Goal: Information Seeking & Learning: Learn about a topic

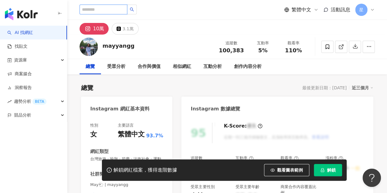
click at [92, 9] on input "search" at bounding box center [103, 10] width 48 height 10
type input "**"
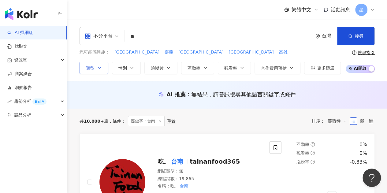
click at [101, 70] on icon "button" at bounding box center [99, 67] width 5 height 5
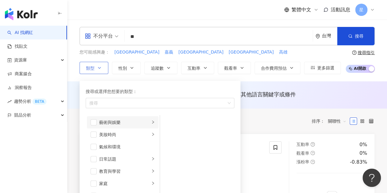
click at [152, 121] on icon "right" at bounding box center [153, 121] width 2 height 3
click at [144, 133] on div "美妝時尚" at bounding box center [124, 134] width 51 height 7
click at [169, 178] on span "button" at bounding box center [168, 180] width 6 height 6
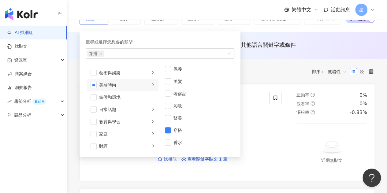
scroll to position [61, 0]
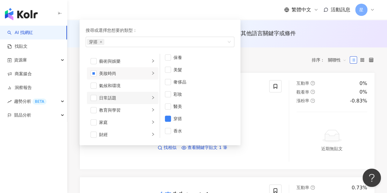
click at [146, 96] on li "日常話題" at bounding box center [123, 98] width 72 height 12
click at [169, 60] on span "button" at bounding box center [168, 61] width 6 height 6
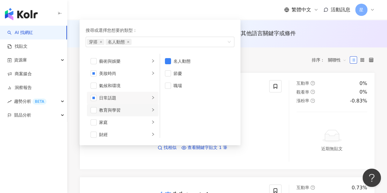
click at [151, 111] on div "button" at bounding box center [153, 110] width 4 height 6
click at [152, 120] on icon "right" at bounding box center [153, 121] width 2 height 3
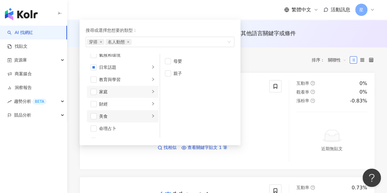
click at [151, 115] on icon "right" at bounding box center [153, 116] width 4 height 4
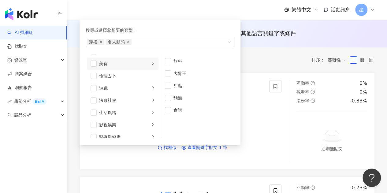
scroll to position [92, 0]
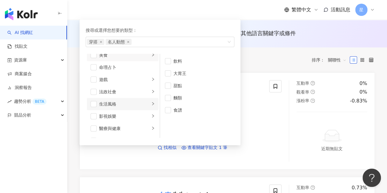
click at [151, 102] on icon "right" at bounding box center [153, 104] width 4 height 4
click at [151, 91] on icon "right" at bounding box center [153, 92] width 4 height 4
click at [147, 121] on li "影視娛樂" at bounding box center [123, 116] width 72 height 12
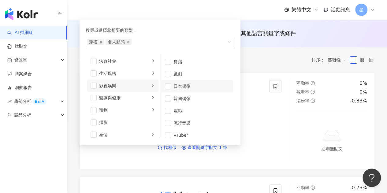
scroll to position [16, 0]
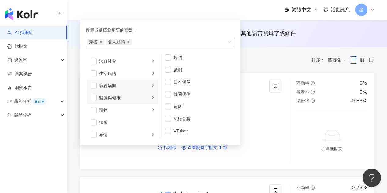
click at [151, 99] on icon "right" at bounding box center [153, 98] width 4 height 4
click at [151, 107] on div "button" at bounding box center [153, 110] width 4 height 6
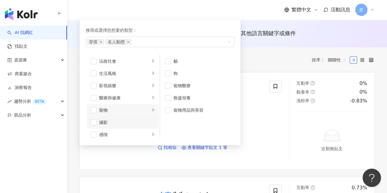
click at [143, 121] on div "攝影" at bounding box center [127, 122] width 56 height 7
click at [144, 122] on div "攝影" at bounding box center [127, 122] width 56 height 7
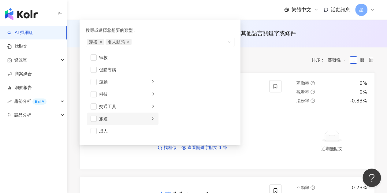
scroll to position [181, 0]
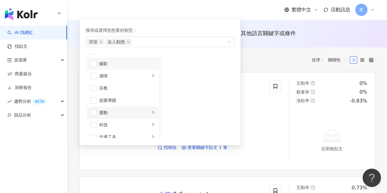
click at [150, 110] on li "運動" at bounding box center [123, 112] width 72 height 12
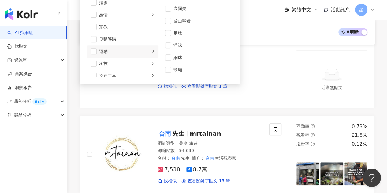
scroll to position [212, 0]
click at [144, 55] on div "旅遊" at bounding box center [124, 57] width 51 height 7
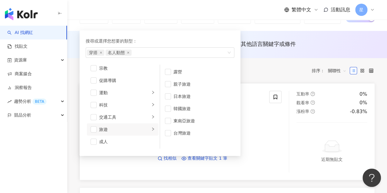
scroll to position [31, 0]
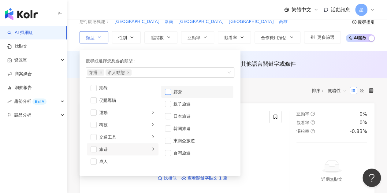
click at [170, 90] on span "button" at bounding box center [168, 92] width 6 height 6
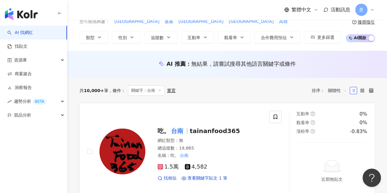
click at [260, 87] on div "共 10,000+ 筆 條件 ： 關鍵字：台南 重置 排序： 關聯性" at bounding box center [226, 90] width 295 height 10
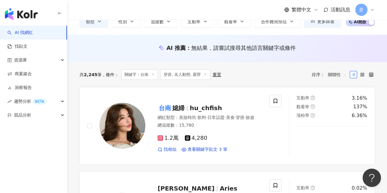
scroll to position [61, 0]
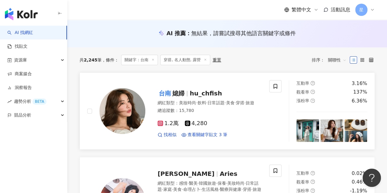
click at [161, 124] on rect at bounding box center [160, 123] width 4 height 4
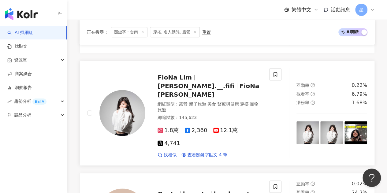
scroll to position [345, 0]
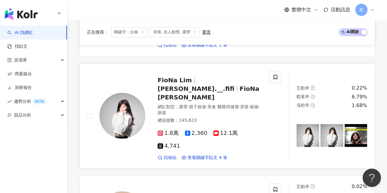
click at [162, 130] on icon at bounding box center [160, 133] width 6 height 6
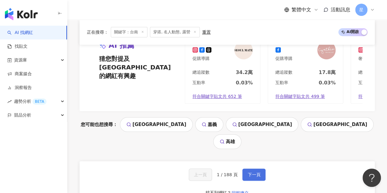
scroll to position [1278, 0]
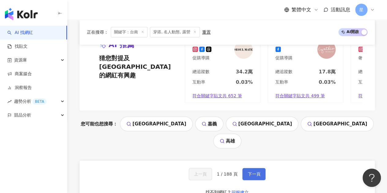
click at [260, 168] on button "下一頁" at bounding box center [253, 174] width 23 height 12
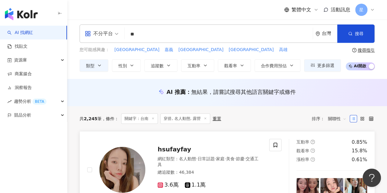
scroll to position [0, 0]
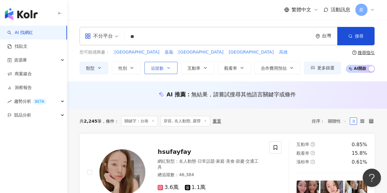
click at [161, 68] on span "追蹤數" at bounding box center [157, 68] width 13 height 5
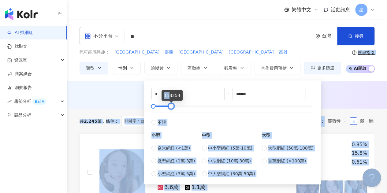
type input "******"
drag, startPoint x: 312, startPoint y: 105, endPoint x: 171, endPoint y: 101, distance: 140.7
click at [171, 101] on body "AI 找網紅 找貼文 資源庫 商案媒合 洞察報告 趨勢分析 BETA 競品分析 繁體中文 活動訊息 星 不分平台 ** 台灣 搜尋 您可能感興趣： 台南東區 …" at bounding box center [193, 96] width 387 height 193
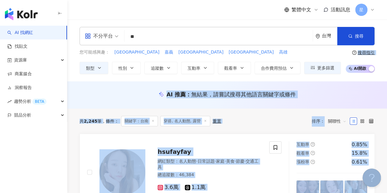
click at [338, 94] on div "AI 推薦 ： 無結果，請嘗試搜尋其他語言關鍵字或條件" at bounding box center [226, 94] width 295 height 8
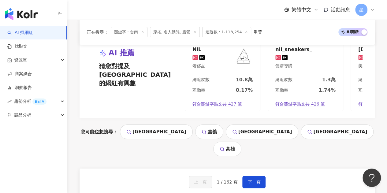
scroll to position [1134, 0]
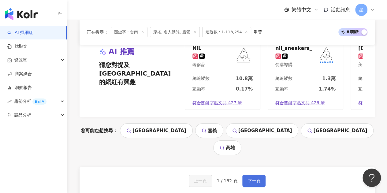
click at [249, 178] on span "下一頁" at bounding box center [253, 180] width 13 height 5
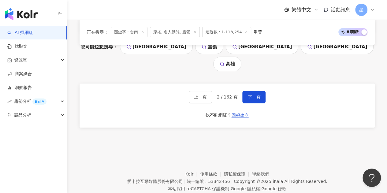
scroll to position [1228, 0]
click at [252, 90] on button "下一頁" at bounding box center [253, 96] width 23 height 12
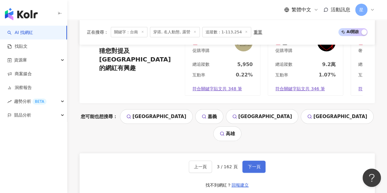
scroll to position [1167, 0]
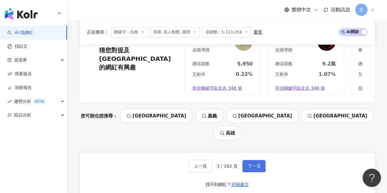
click at [249, 164] on span "下一頁" at bounding box center [253, 166] width 13 height 5
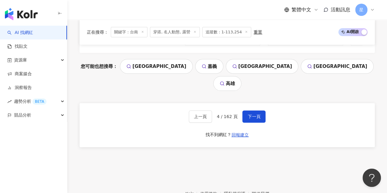
scroll to position [1220, 0]
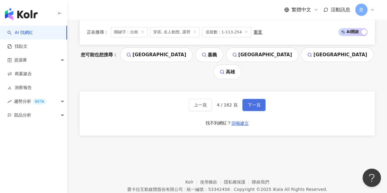
click at [254, 102] on span "下一頁" at bounding box center [253, 104] width 13 height 5
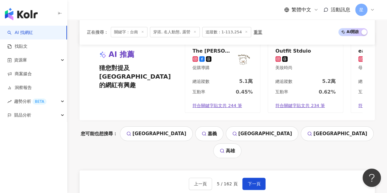
scroll to position [1148, 0]
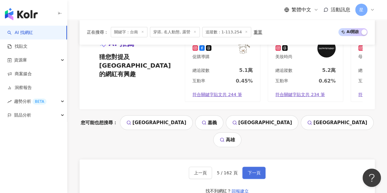
click at [245, 167] on button "下一頁" at bounding box center [253, 173] width 23 height 12
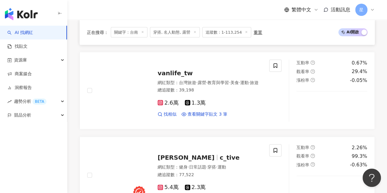
scroll to position [682, 0]
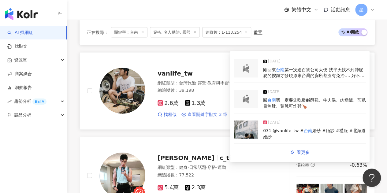
click at [217, 112] on span "查看關鍵字貼文 3 筆" at bounding box center [207, 115] width 40 height 6
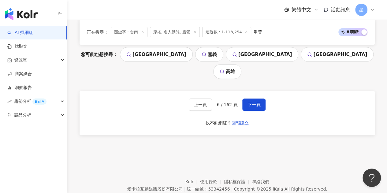
scroll to position [1168, 0]
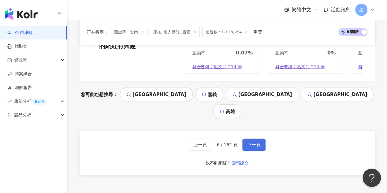
click at [248, 142] on span "下一頁" at bounding box center [253, 144] width 13 height 5
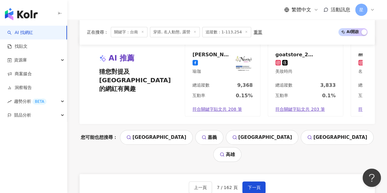
scroll to position [1224, 0]
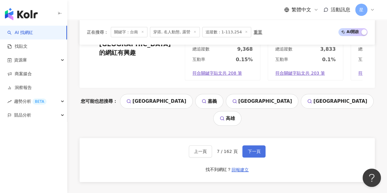
click at [253, 149] on span "下一頁" at bounding box center [253, 151] width 13 height 5
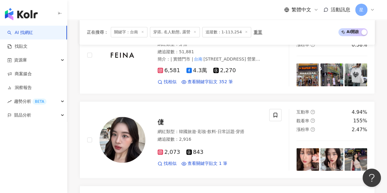
scroll to position [297, 0]
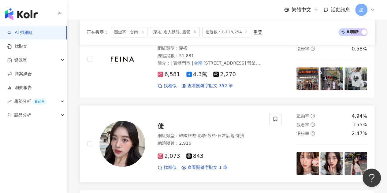
click at [205, 133] on span "彩妝" at bounding box center [201, 135] width 9 height 5
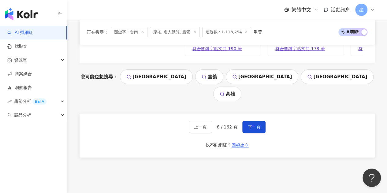
scroll to position [1202, 0]
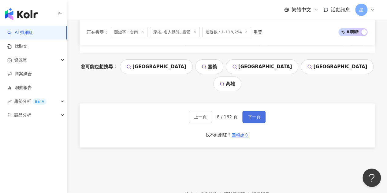
click at [257, 111] on button "下一頁" at bounding box center [253, 117] width 23 height 12
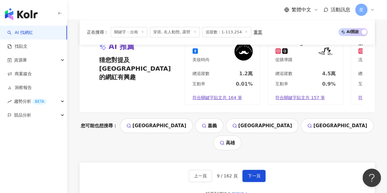
scroll to position [1136, 0]
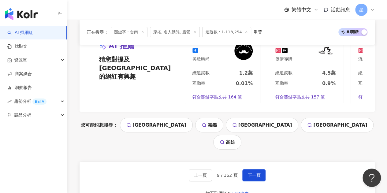
click at [253, 162] on div "上一頁 9 / 162 頁 下一頁 找不到網紅？ 回報建立" at bounding box center [226, 184] width 295 height 44
click at [257, 169] on button "下一頁" at bounding box center [253, 175] width 23 height 12
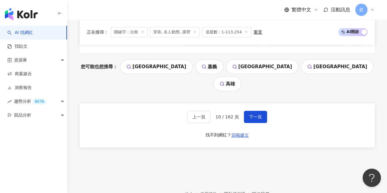
scroll to position [1203, 0]
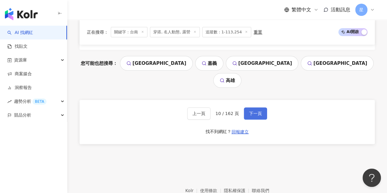
click at [245, 107] on button "下一頁" at bounding box center [255, 113] width 23 height 12
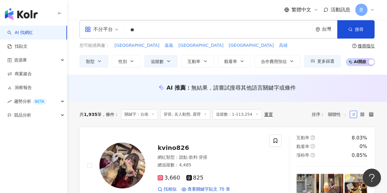
scroll to position [6, 0]
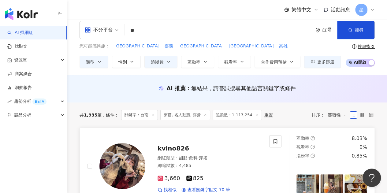
click at [221, 138] on div "kvino826 網紅類型 ： 甜點 · 飲料 · 穿搭 總追蹤數 ： 4,485 3,660 825 找相似 查看關鍵字貼文 70 筆" at bounding box center [178, 166] width 182 height 62
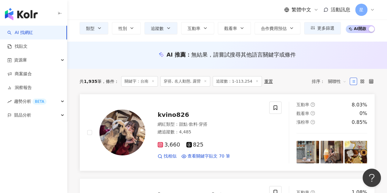
scroll to position [40, 0]
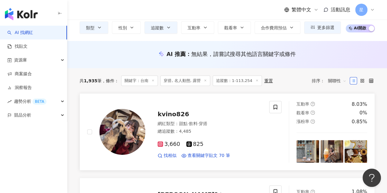
click at [162, 142] on icon at bounding box center [160, 144] width 6 height 6
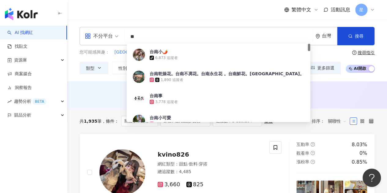
click at [141, 38] on input "**" at bounding box center [218, 37] width 183 height 12
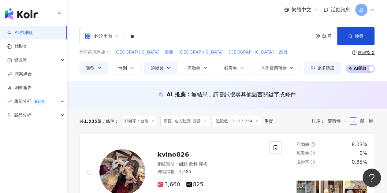
click at [153, 10] on div "繁體中文 活動訊息 星" at bounding box center [226, 10] width 295 height 20
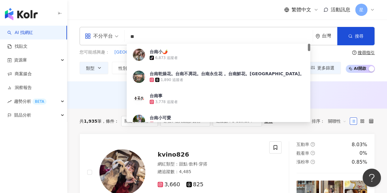
click at [166, 35] on input "**" at bounding box center [218, 37] width 183 height 12
type input "*"
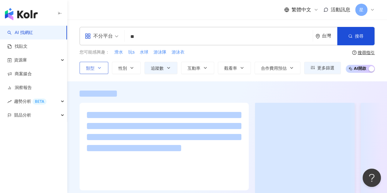
type input "**"
click at [102, 68] on button "類型" at bounding box center [93, 68] width 29 height 12
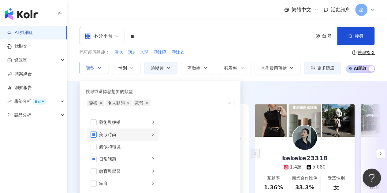
click at [95, 133] on span "button" at bounding box center [93, 134] width 6 height 6
click at [93, 135] on span "button" at bounding box center [93, 134] width 6 height 6
click at [108, 102] on icon "close" at bounding box center [109, 103] width 2 height 2
click at [100, 103] on span "露營" at bounding box center [95, 103] width 17 height 6
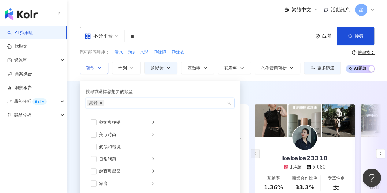
click at [100, 103] on icon "close" at bounding box center [101, 103] width 2 height 2
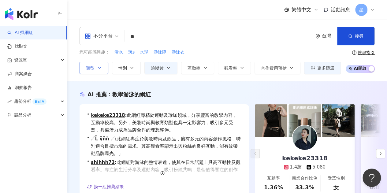
click at [285, 82] on div "AI 推薦 ： 教學游泳的網紅 • kekeke23318 : 此網紅專精於運動及瑜珈領域，分享豐富的教學內容，互動率較高。另外，美妝時尚與教育類型也具一定影…" at bounding box center [226, 154] width 319 height 146
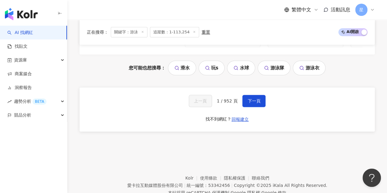
scroll to position [1445, 0]
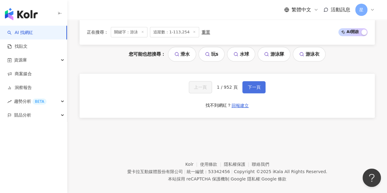
click at [242, 81] on button "下一頁" at bounding box center [253, 87] width 23 height 12
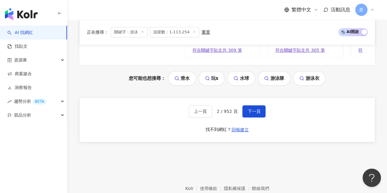
scroll to position [1368, 0]
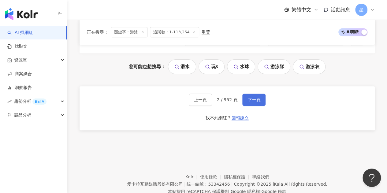
click at [263, 94] on button "下一頁" at bounding box center [253, 100] width 23 height 12
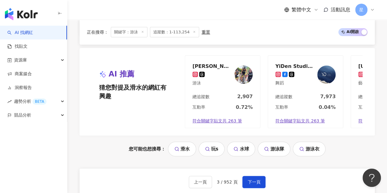
scroll to position [1246, 0]
click at [257, 175] on button "下一頁" at bounding box center [253, 181] width 23 height 12
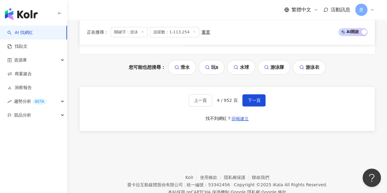
scroll to position [1248, 0]
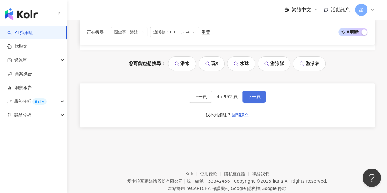
click at [253, 94] on span "下一頁" at bounding box center [253, 96] width 13 height 5
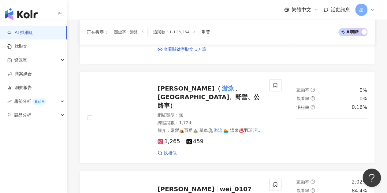
scroll to position [866, 0]
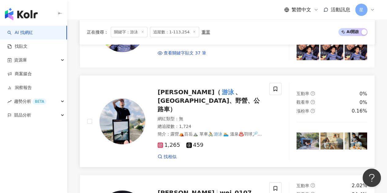
click at [256, 116] on div "網紅類型 ： 無 總追蹤數 ： 1,724 簡介 ： 露營⛺️百岳⛰️ 單車🚴🏼 游泳 🏊🏼 溫泉♨️羽球🏸 🌲🌲🌲🌲🌲🌲🌲🌲🌲" at bounding box center [209, 126] width 104 height 21
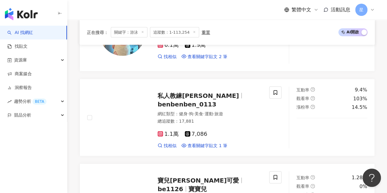
scroll to position [604, 0]
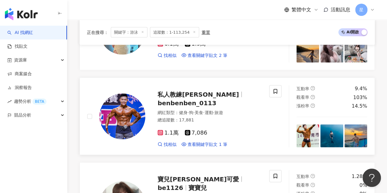
click at [160, 130] on icon at bounding box center [160, 133] width 6 height 6
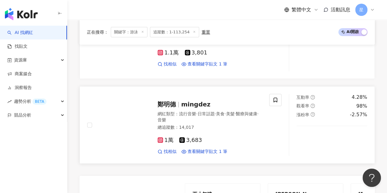
scroll to position [1277, 0]
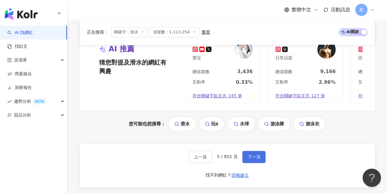
click at [251, 154] on span "下一頁" at bounding box center [253, 156] width 13 height 5
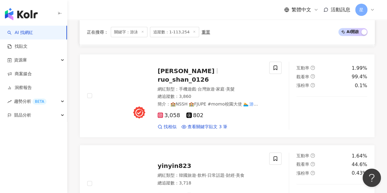
scroll to position [758, 0]
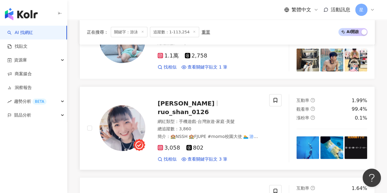
click at [164, 145] on span "3,058" at bounding box center [168, 148] width 23 height 6
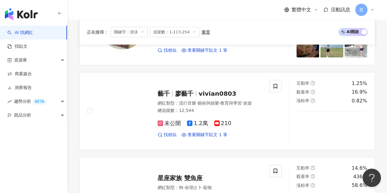
scroll to position [1327, 0]
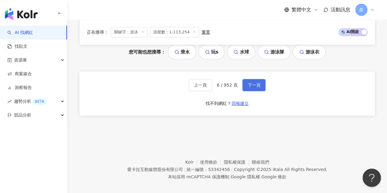
click at [262, 81] on button "下一頁" at bounding box center [253, 85] width 23 height 12
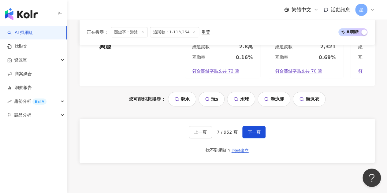
scroll to position [1333, 0]
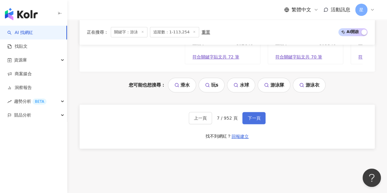
click at [253, 112] on button "下一頁" at bounding box center [253, 118] width 23 height 12
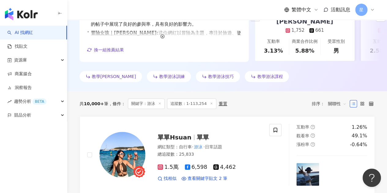
scroll to position [167, 0]
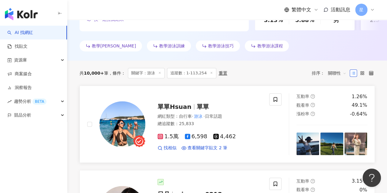
click at [162, 137] on icon at bounding box center [160, 137] width 6 height 6
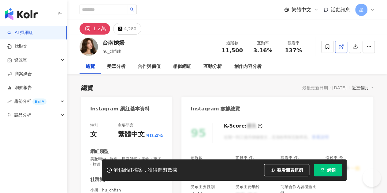
click at [337, 46] on link at bounding box center [341, 47] width 12 height 12
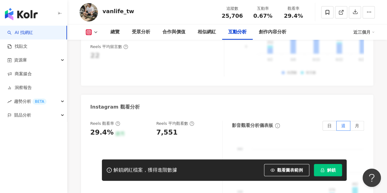
scroll to position [1332, 0]
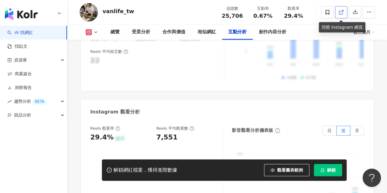
click at [341, 12] on line at bounding box center [342, 11] width 2 height 2
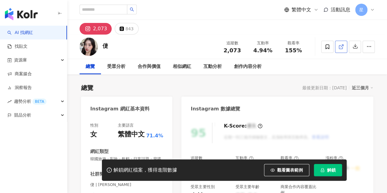
drag, startPoint x: 315, startPoint y: 86, endPoint x: 341, endPoint y: 51, distance: 43.2
click at [341, 51] on link at bounding box center [341, 47] width 12 height 12
click at [343, 51] on link at bounding box center [341, 47] width 12 height 12
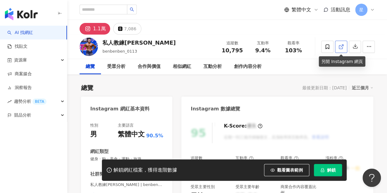
click at [338, 49] on icon at bounding box center [341, 47] width 6 height 6
